Goal: Transaction & Acquisition: Purchase product/service

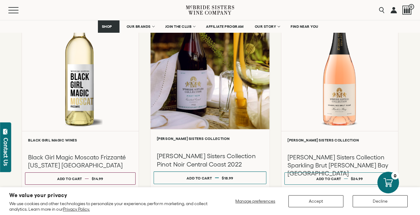
scroll to position [307, 0]
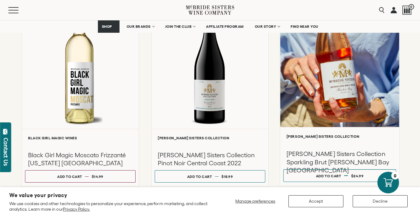
click at [297, 88] on div at bounding box center [339, 61] width 119 height 132
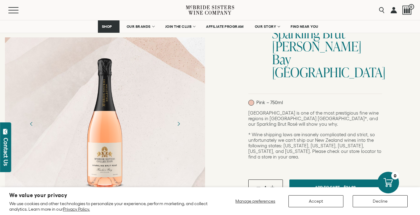
scroll to position [92, 0]
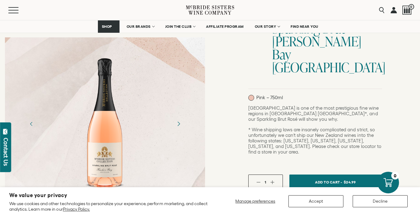
click at [179, 124] on icon "Next" at bounding box center [178, 123] width 11 height 11
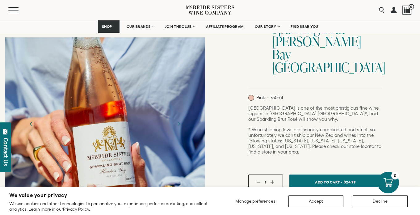
click at [32, 127] on icon "Previous" at bounding box center [31, 123] width 11 height 11
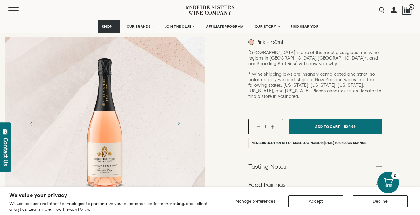
scroll to position [145, 0]
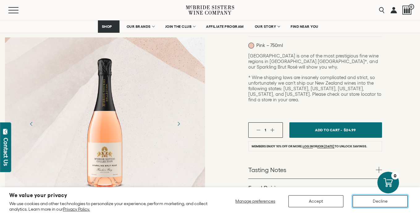
click at [365, 203] on button "Decline" at bounding box center [380, 201] width 55 height 12
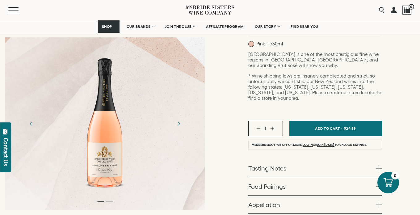
scroll to position [147, 0]
click at [216, 129] on div "McBride Sisters Collection McBride Sisters Collection Sparkling Brut Rose Hawke…" at bounding box center [315, 90] width 210 height 372
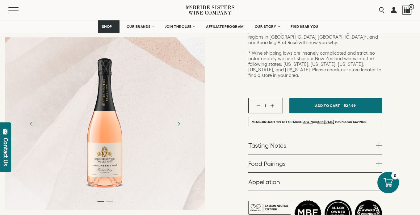
scroll to position [164, 0]
